Goal: Contribute content: Contribute content

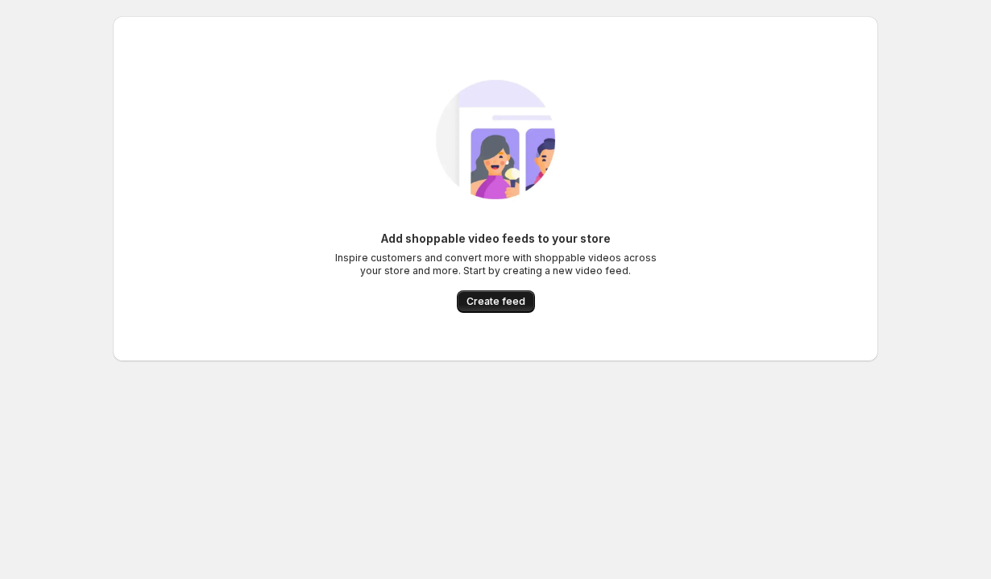
click at [503, 306] on span "Create feed" at bounding box center [496, 301] width 59 height 13
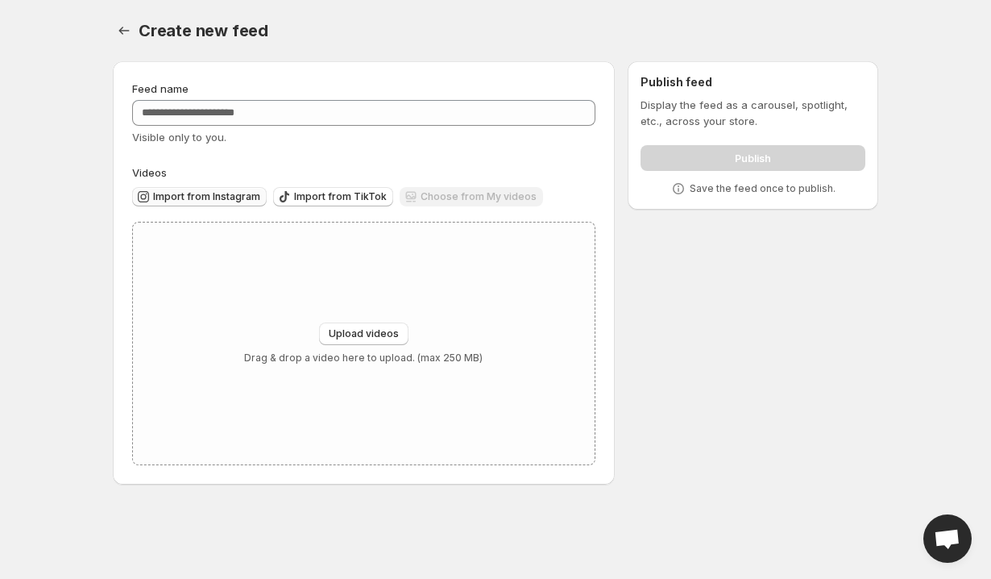
click at [196, 203] on button "Import from Instagram" at bounding box center [199, 196] width 135 height 19
click at [347, 338] on span "Upload videos" at bounding box center [364, 333] width 70 height 13
type input "**********"
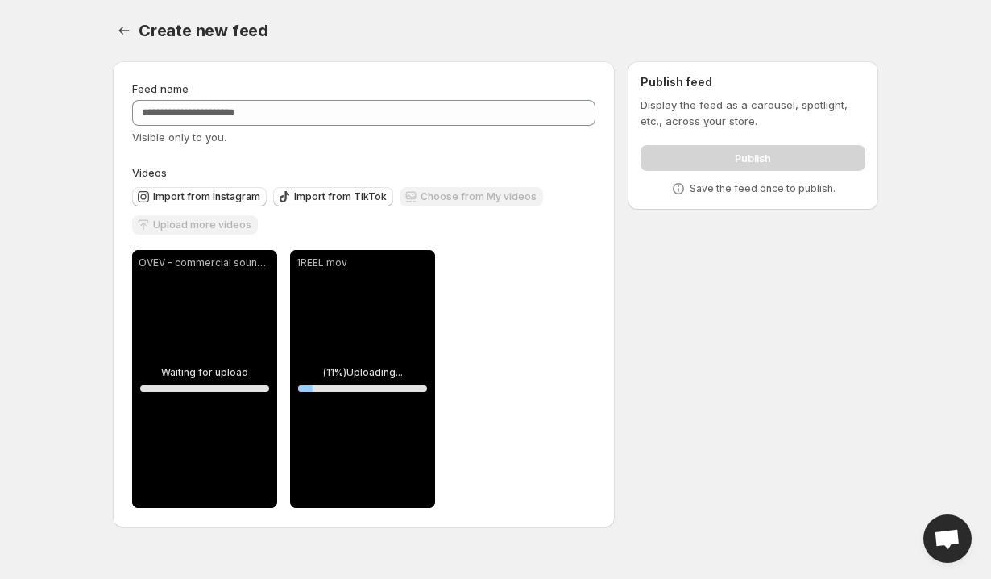
click at [519, 295] on div "**********" at bounding box center [363, 379] width 463 height 258
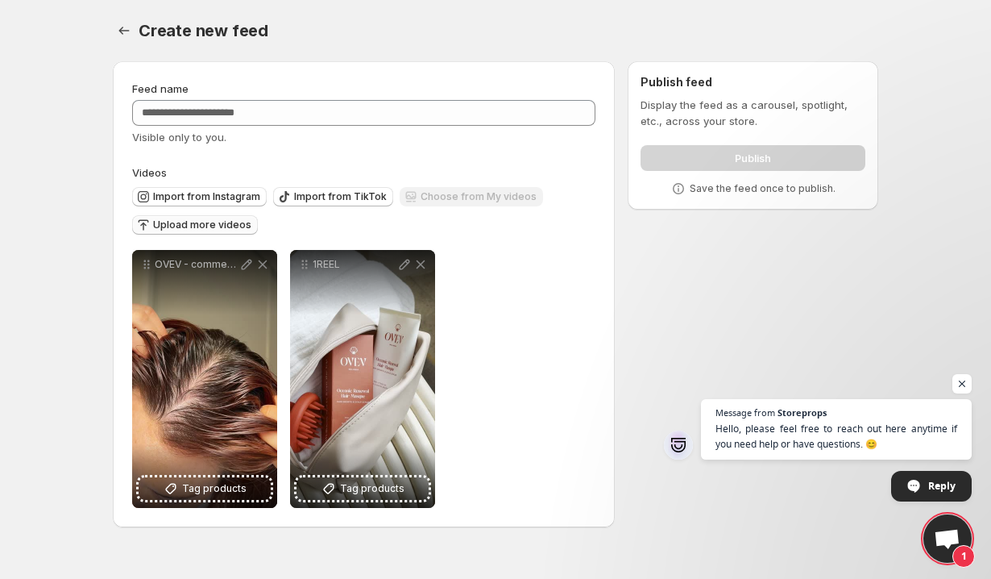
click at [166, 224] on span "Upload more videos" at bounding box center [202, 224] width 98 height 13
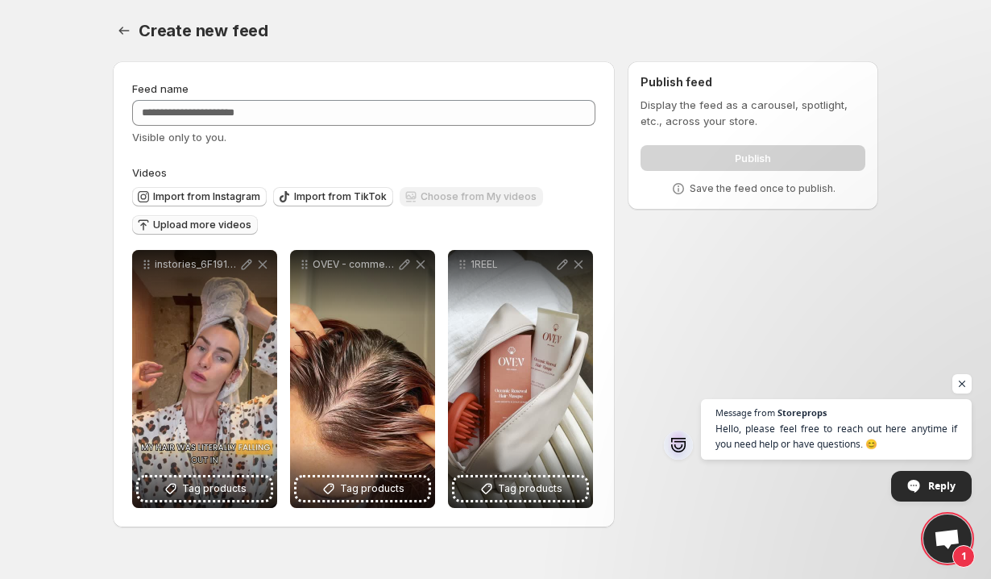
click at [155, 222] on span "Upload more videos" at bounding box center [202, 224] width 98 height 13
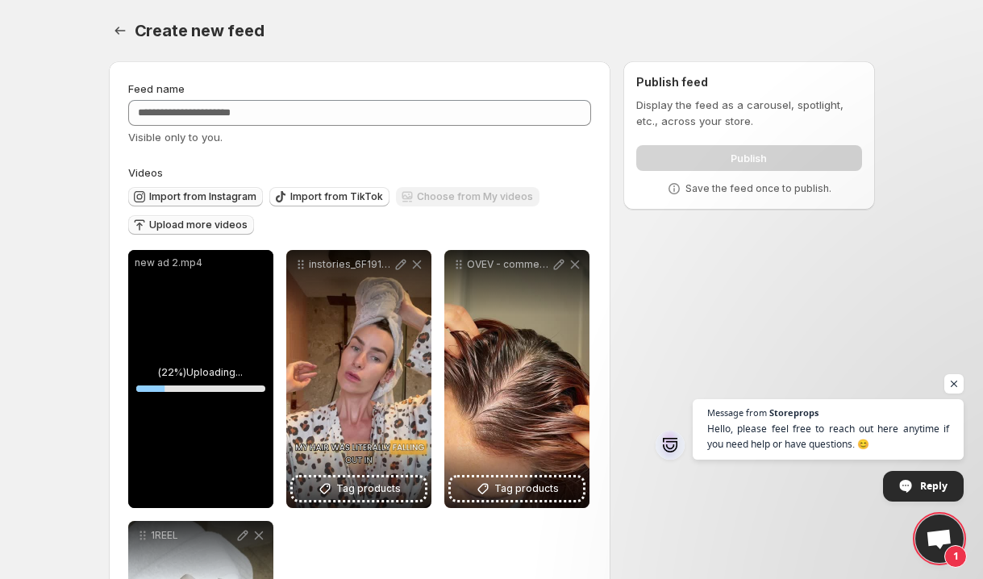
click at [215, 201] on span "Import from Instagram" at bounding box center [202, 196] width 107 height 13
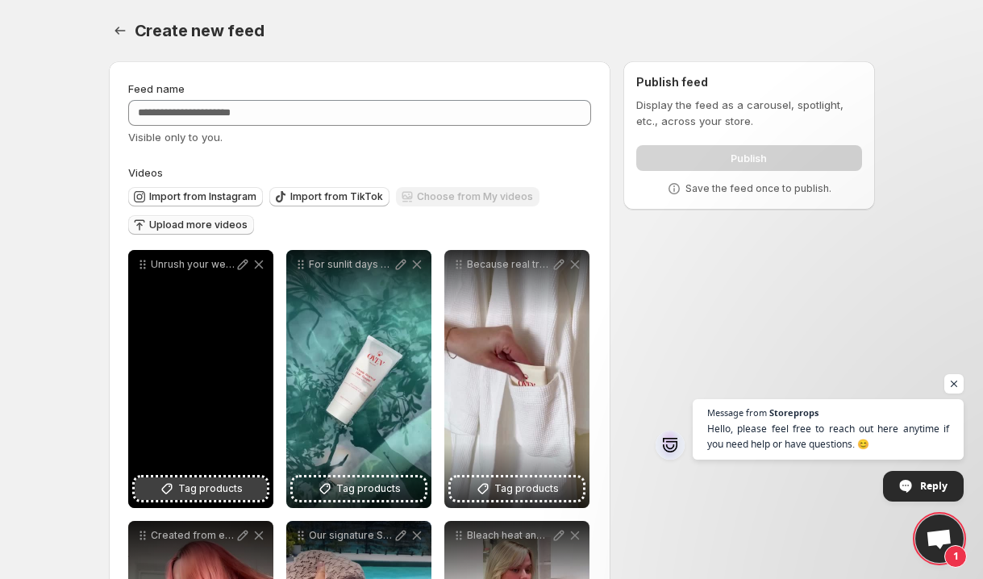
click at [173, 489] on icon at bounding box center [167, 488] width 16 height 16
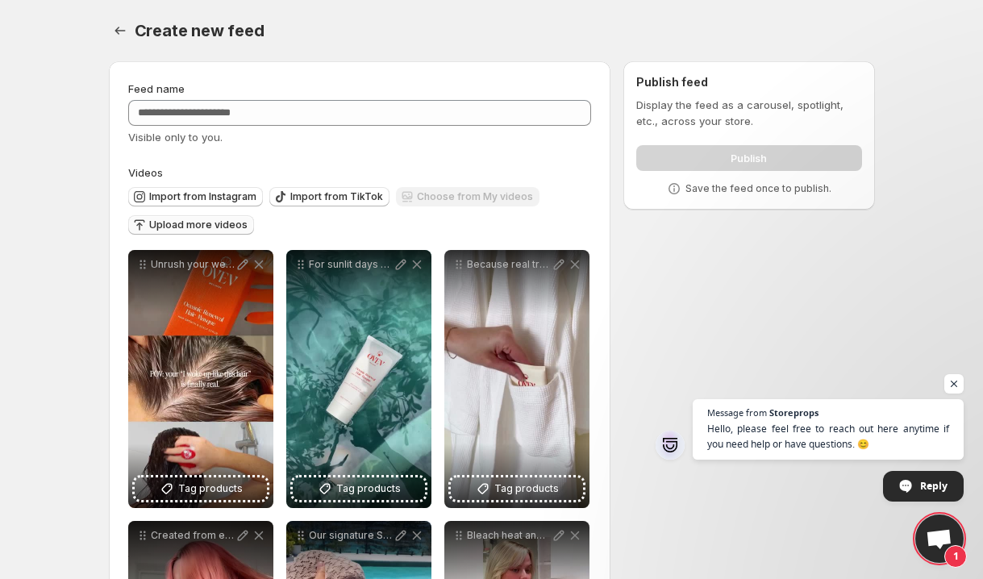
click at [334, 492] on button "Tag products" at bounding box center [359, 488] width 132 height 23
click at [355, 488] on span "Tag products" at bounding box center [368, 488] width 64 height 16
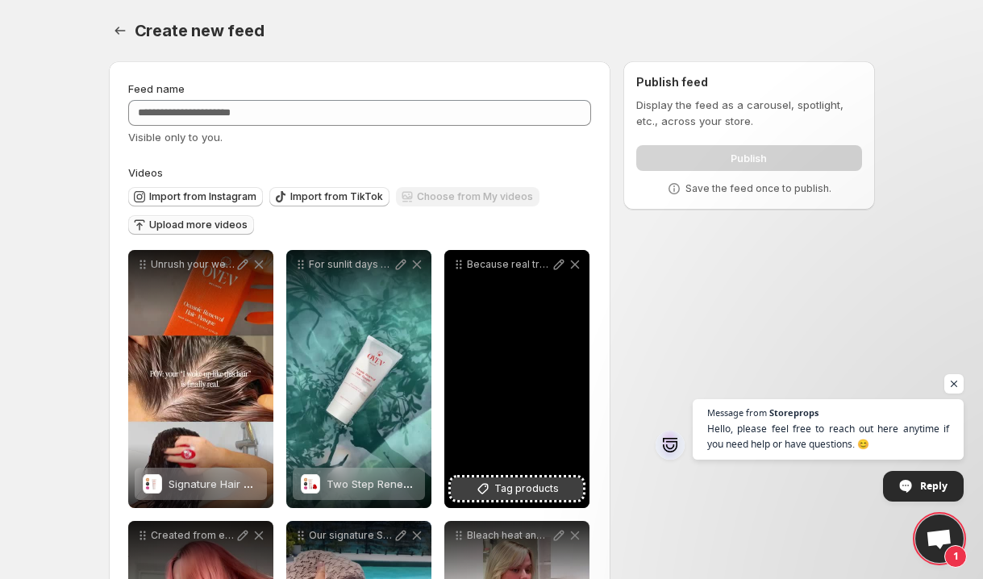
click at [513, 488] on span "Tag products" at bounding box center [526, 488] width 64 height 16
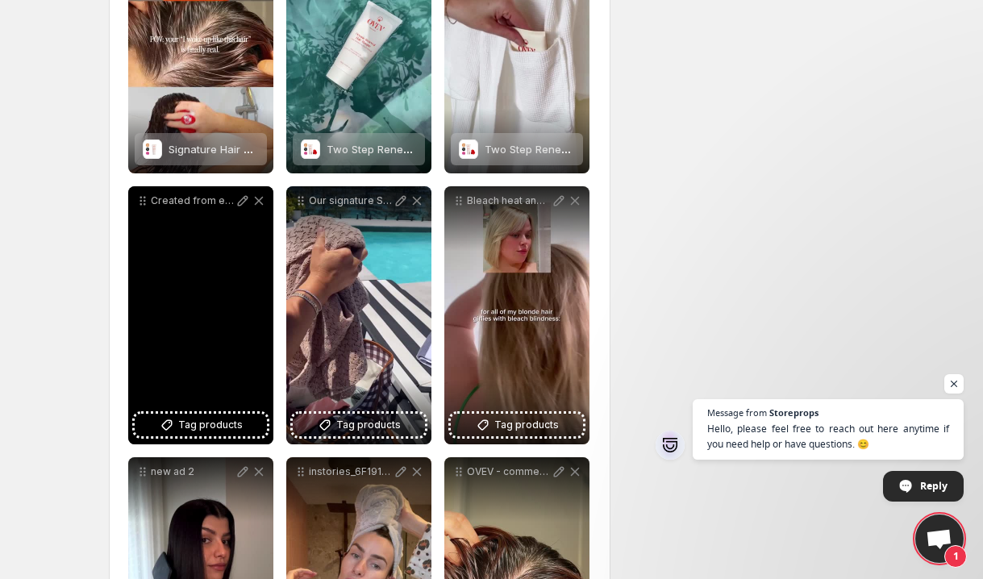
scroll to position [343, 0]
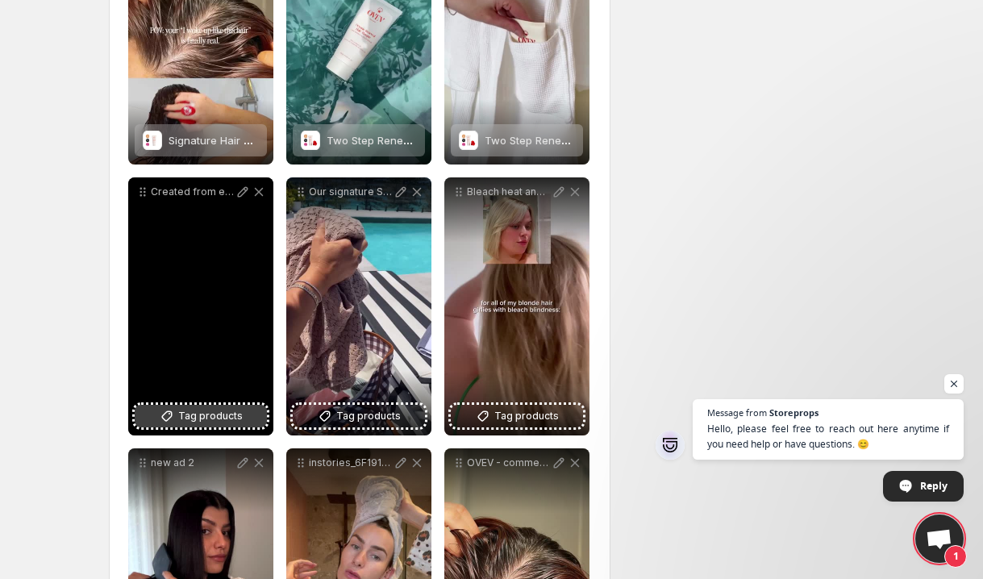
click at [198, 413] on span "Tag products" at bounding box center [210, 416] width 64 height 16
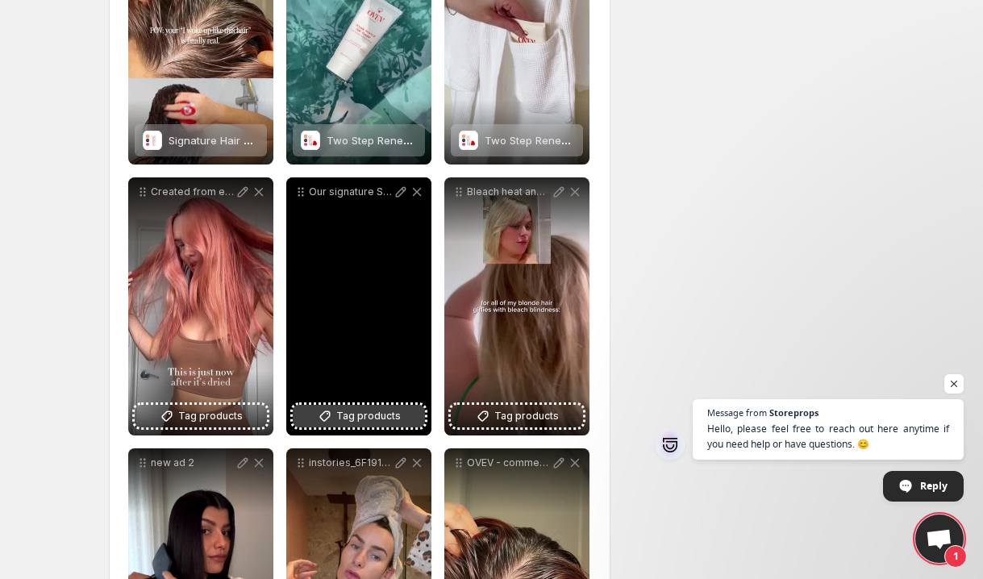
click at [335, 417] on button "Tag products" at bounding box center [359, 416] width 132 height 23
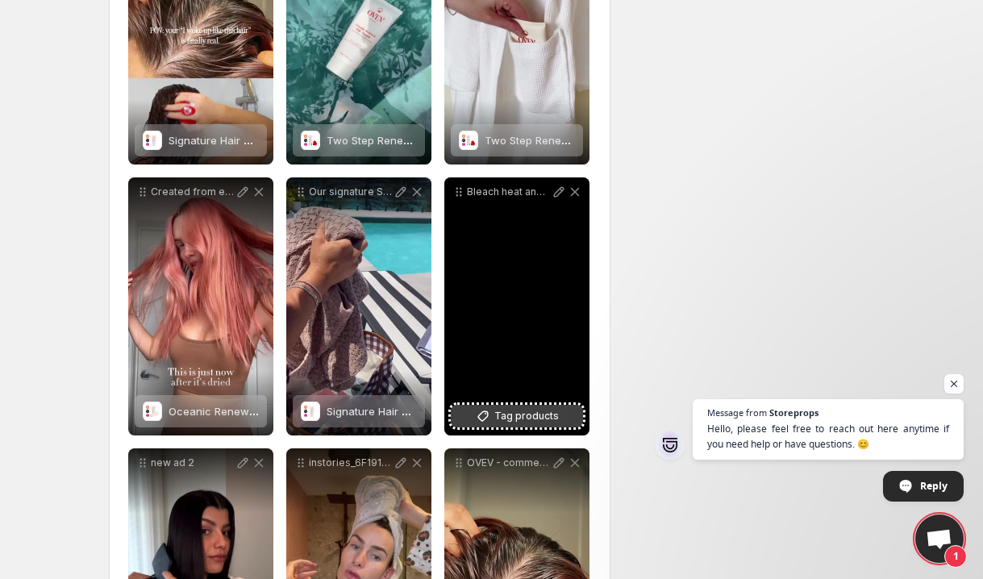
click at [496, 418] on span "Tag products" at bounding box center [526, 416] width 64 height 16
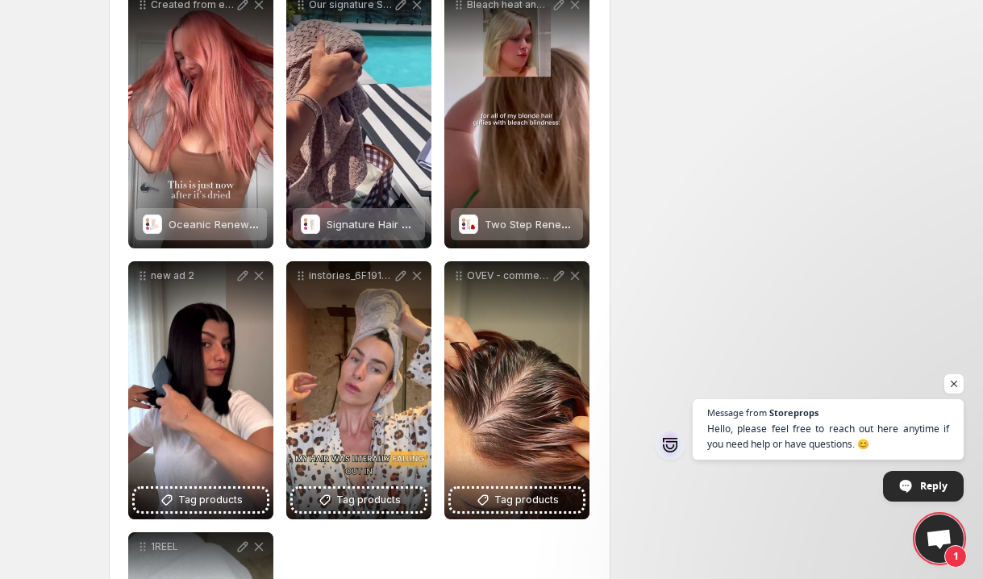
scroll to position [537, 0]
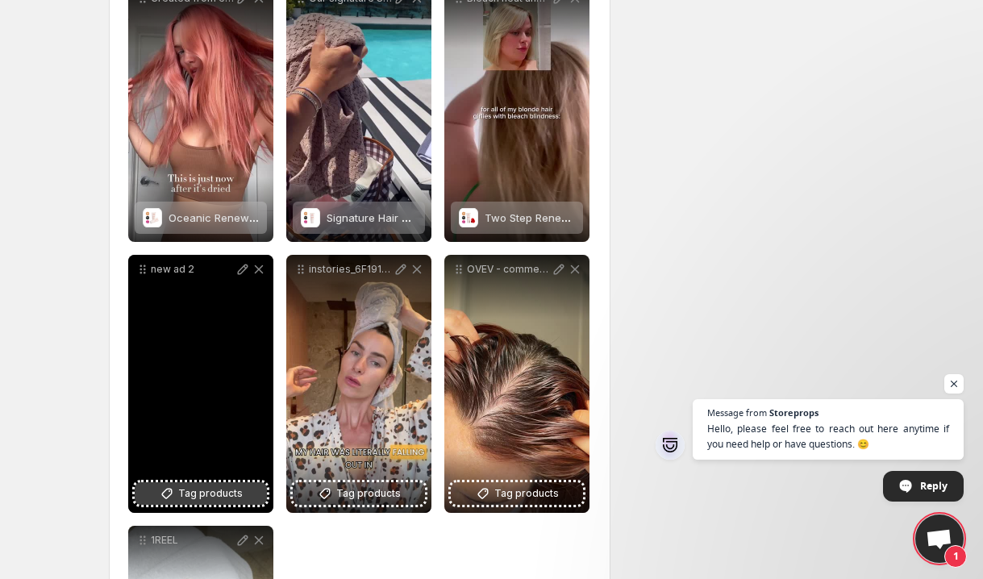
click at [179, 493] on span "Tag products" at bounding box center [210, 493] width 64 height 16
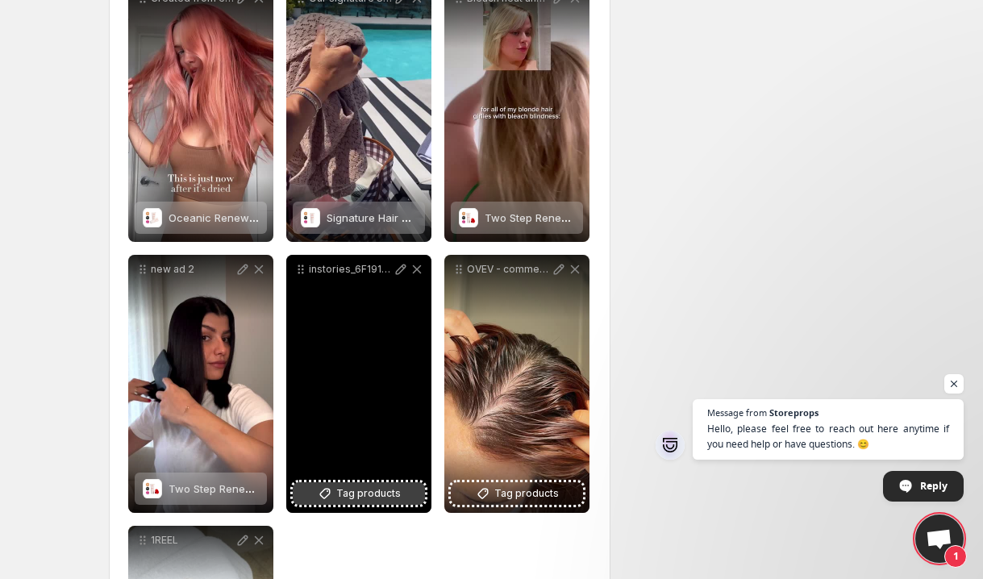
click at [377, 491] on span "Tag products" at bounding box center [368, 493] width 64 height 16
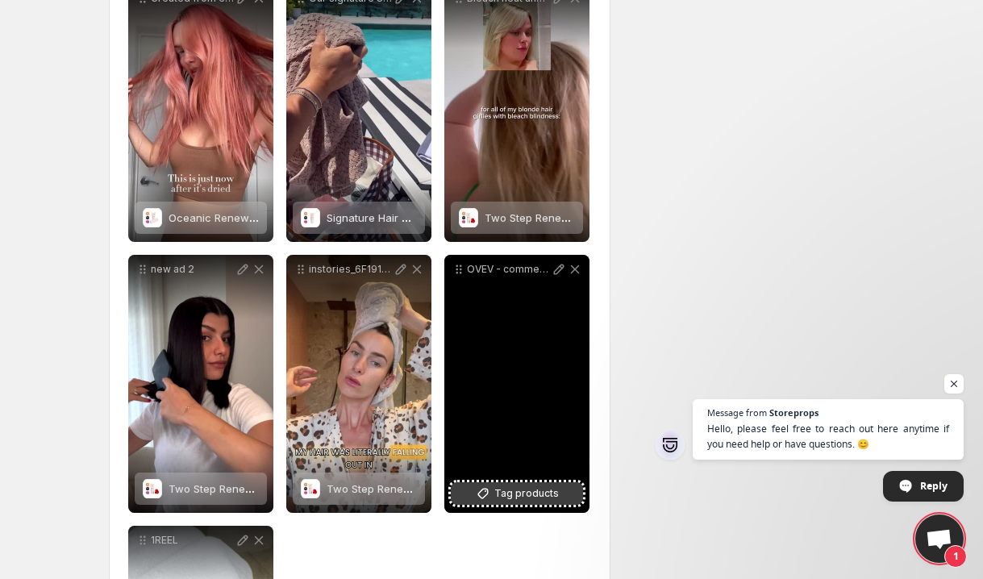
click at [507, 504] on button "Tag products" at bounding box center [517, 493] width 132 height 23
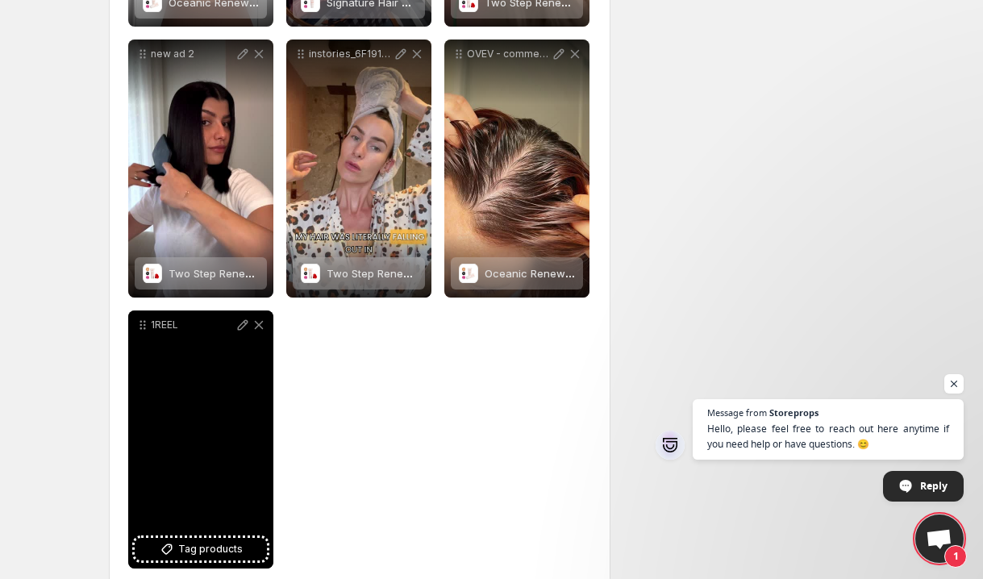
scroll to position [781, 0]
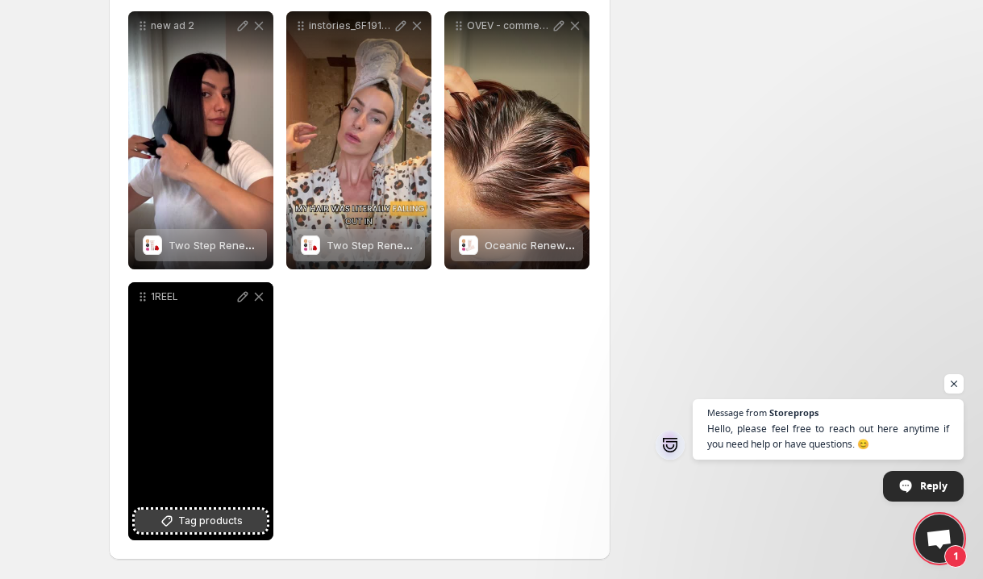
click at [172, 521] on icon at bounding box center [166, 521] width 10 height 10
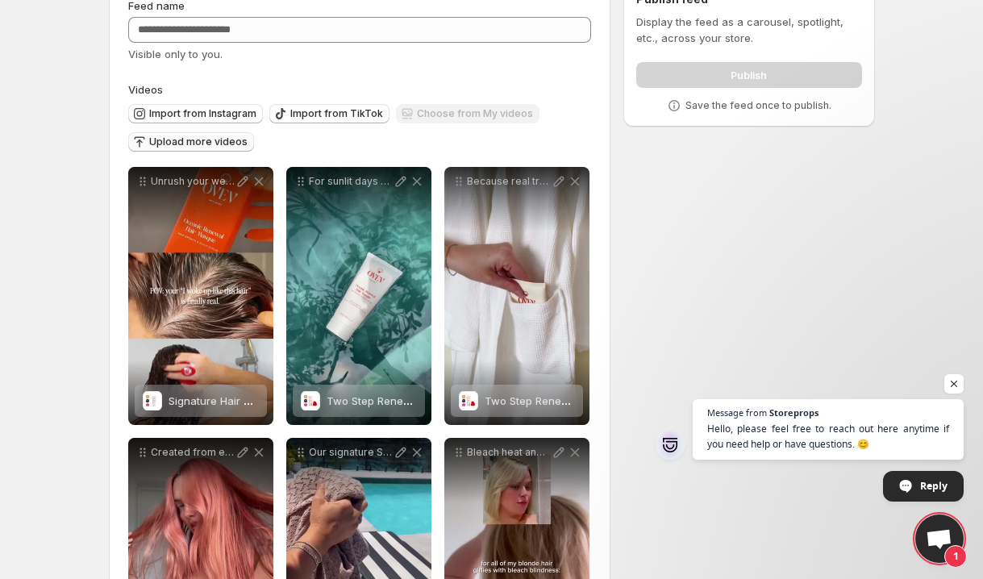
scroll to position [0, 0]
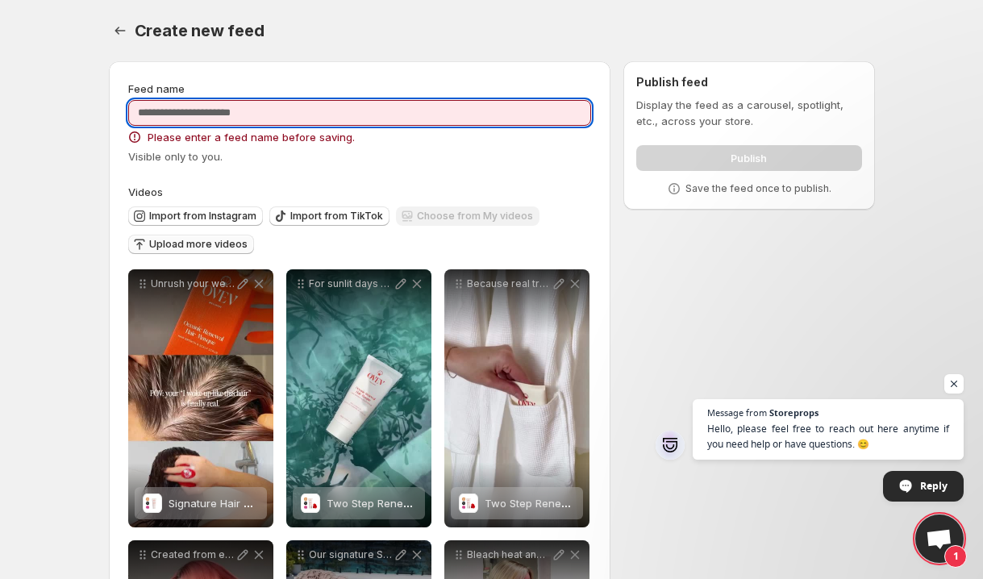
click at [248, 110] on input "Feed name" at bounding box center [359, 113] width 463 height 26
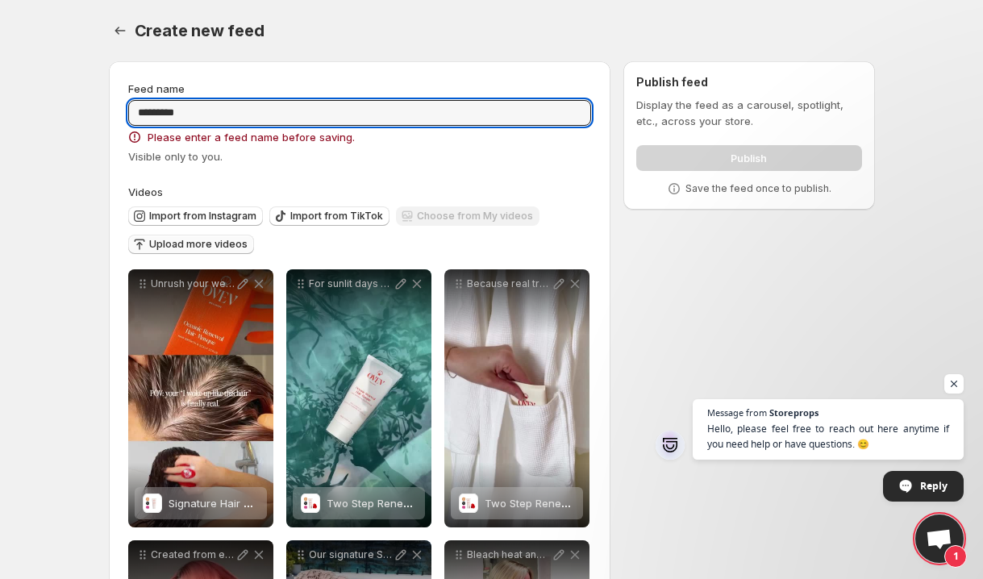
type input "*********"
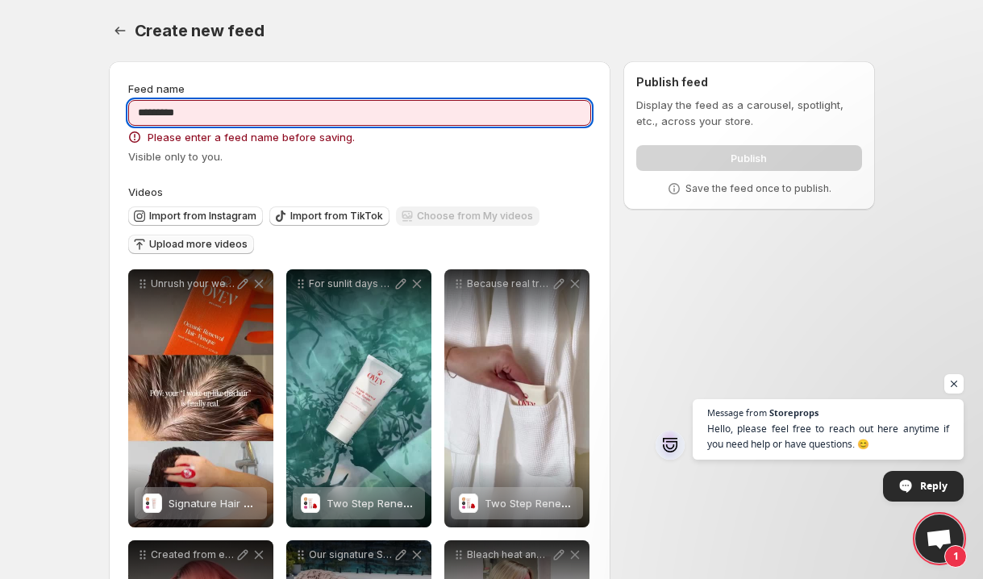
click at [247, 106] on input "*********" at bounding box center [359, 113] width 463 height 26
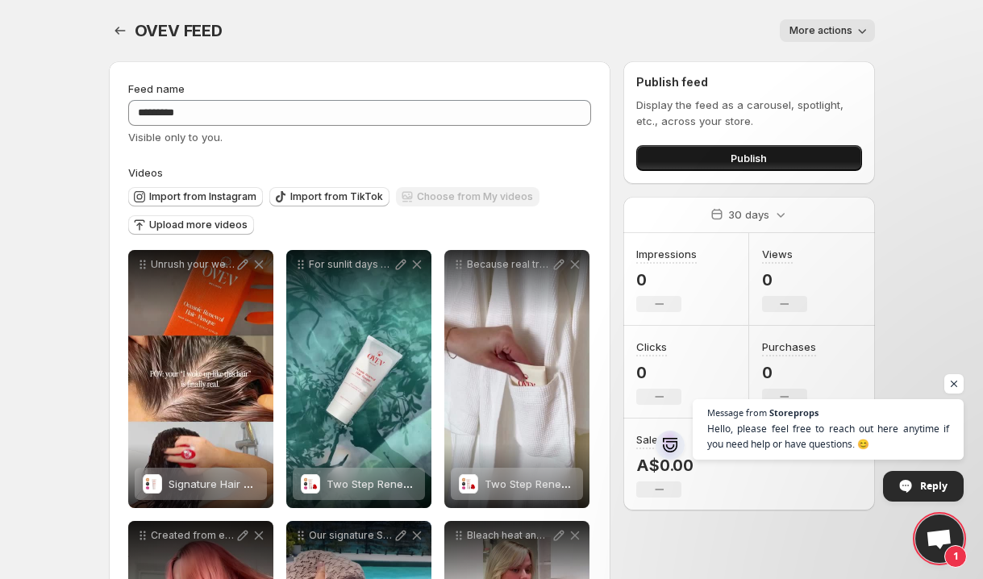
click at [721, 156] on button "Publish" at bounding box center [748, 158] width 225 height 26
